Goal: Transaction & Acquisition: Obtain resource

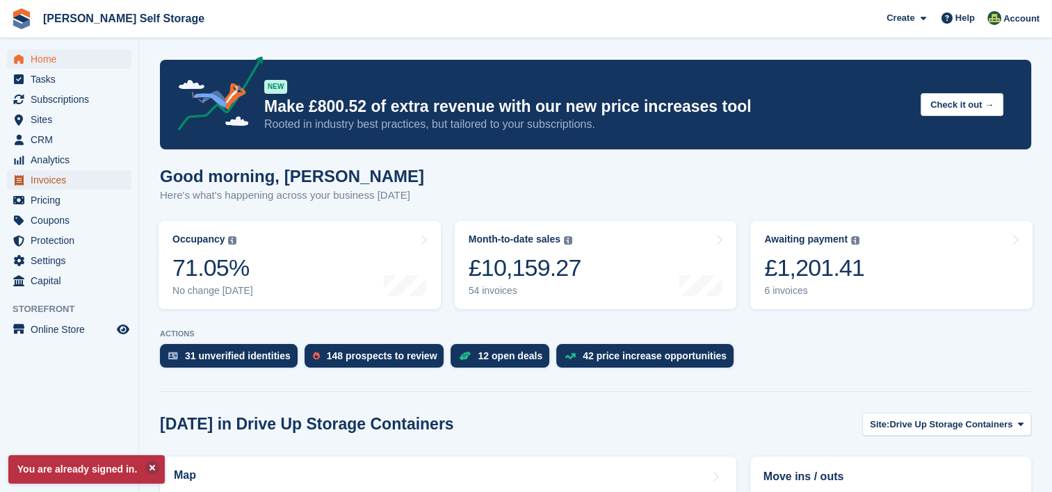
click at [36, 181] on span "Invoices" at bounding box center [72, 179] width 83 height 19
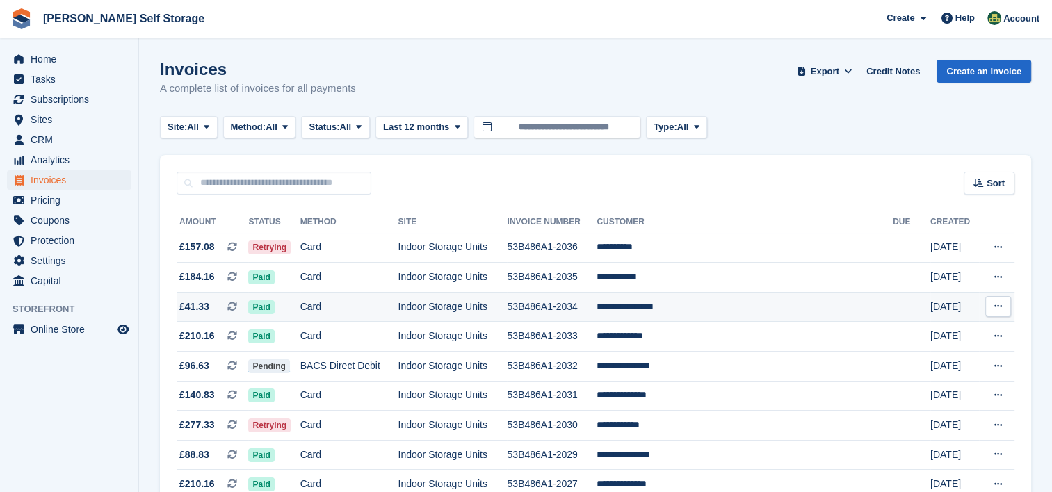
click at [997, 311] on icon at bounding box center [999, 306] width 8 height 9
click at [937, 330] on p "Download PDF" at bounding box center [944, 334] width 121 height 18
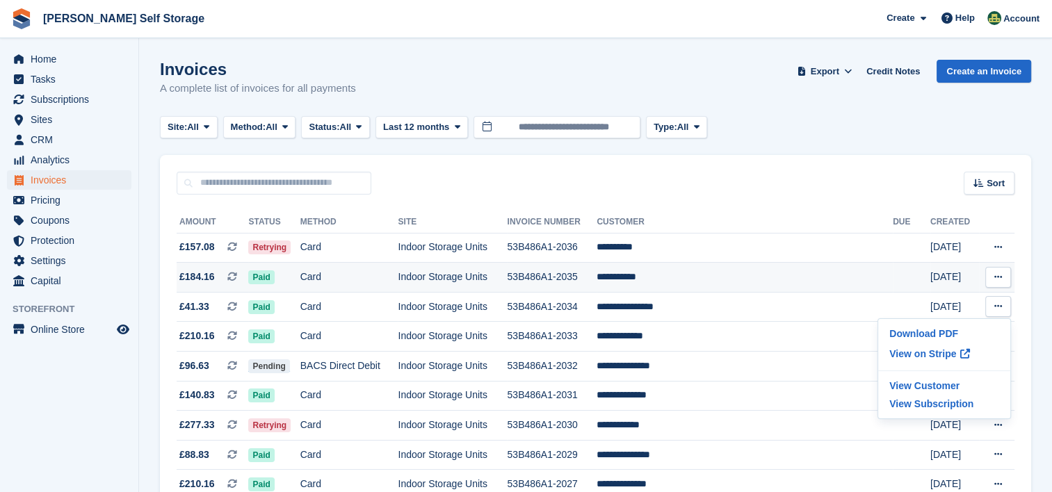
click at [1000, 278] on icon at bounding box center [999, 277] width 8 height 9
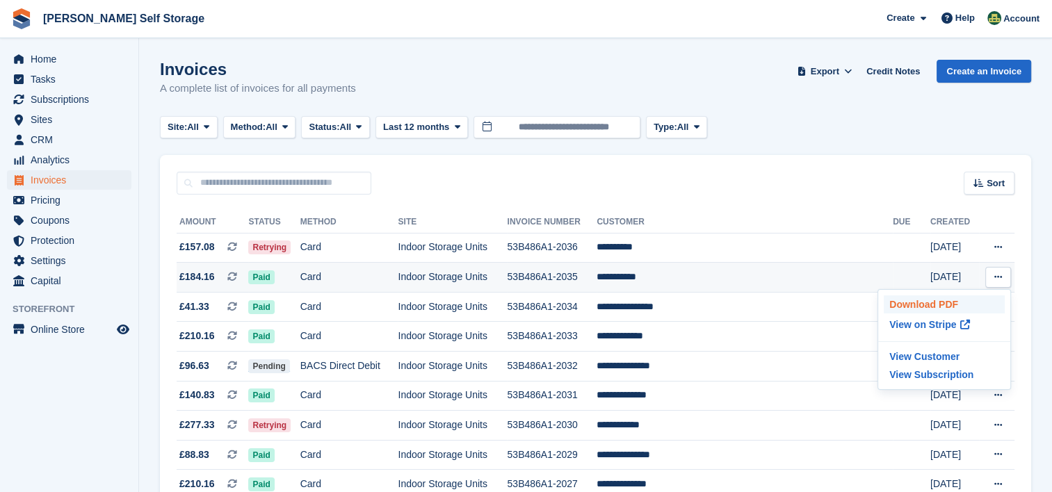
click at [951, 300] on p "Download PDF" at bounding box center [944, 305] width 121 height 18
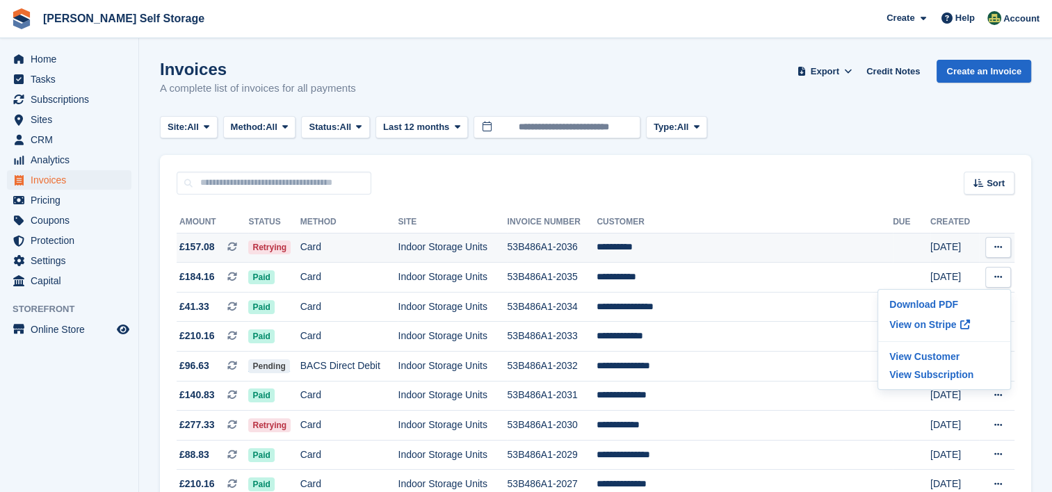
click at [1002, 246] on button at bounding box center [999, 247] width 26 height 21
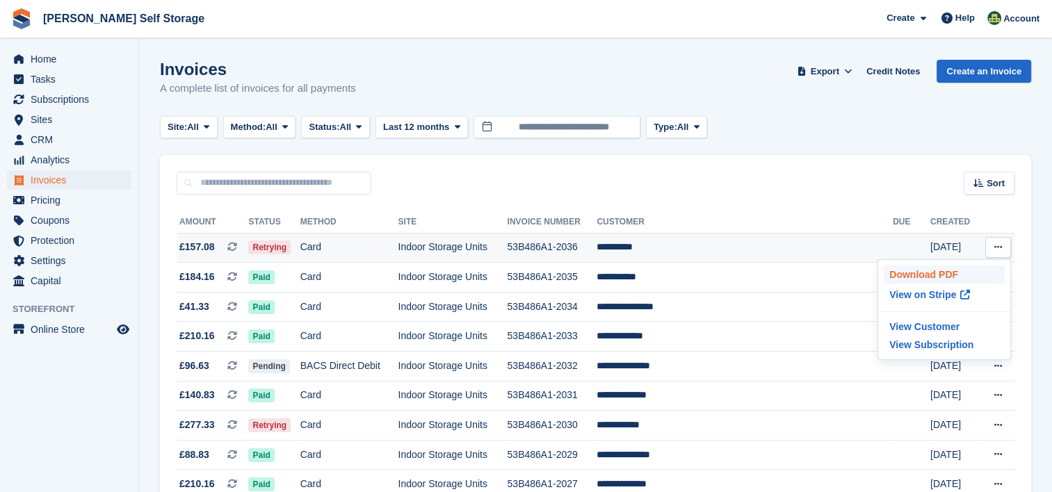
click at [952, 278] on p "Download PDF" at bounding box center [944, 275] width 121 height 18
